Goal: Navigation & Orientation: Find specific page/section

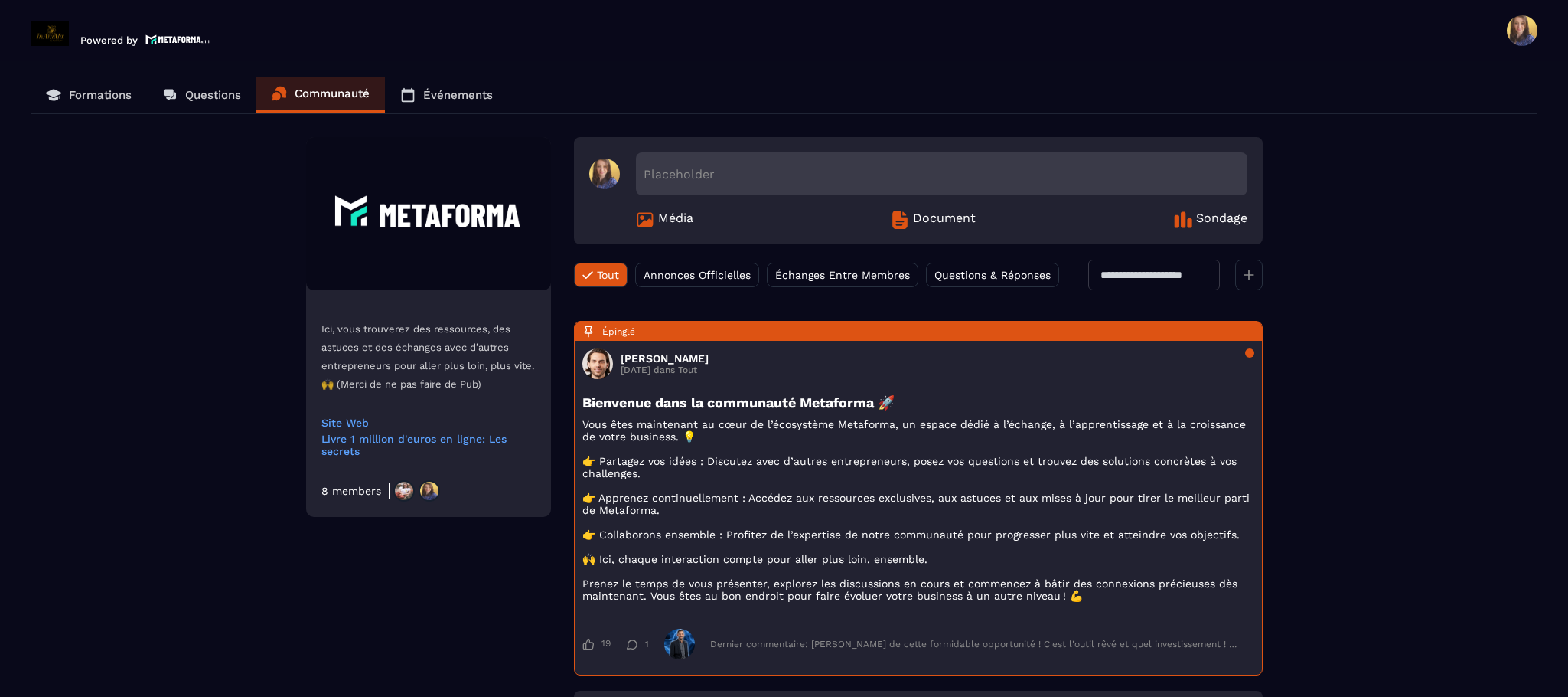
click at [450, 97] on p "Événements" at bounding box center [458, 95] width 70 height 14
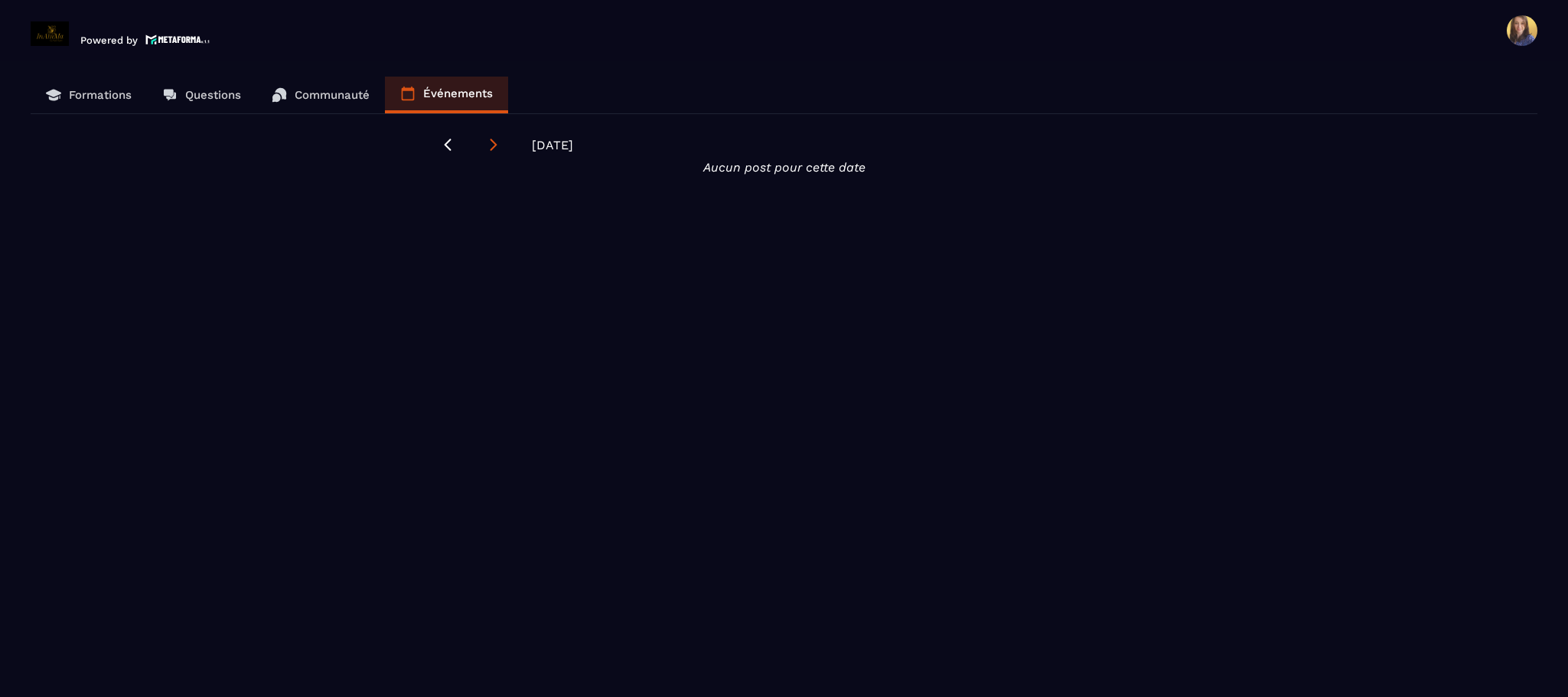
click at [486, 150] on icon at bounding box center [494, 145] width 15 height 15
click at [340, 88] on p "Communauté" at bounding box center [332, 95] width 75 height 14
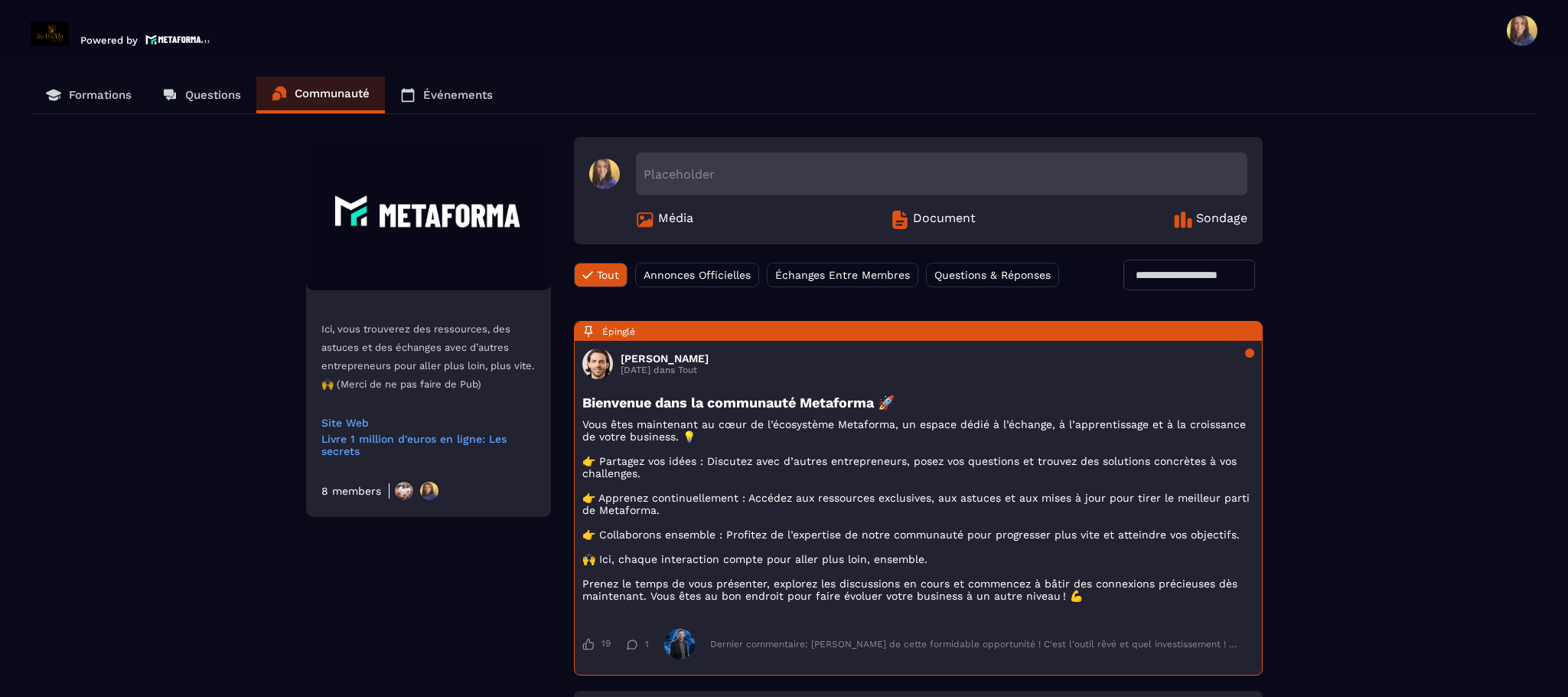
click at [122, 97] on p "Formations" at bounding box center [100, 95] width 63 height 14
